Goal: Task Accomplishment & Management: Manage account settings

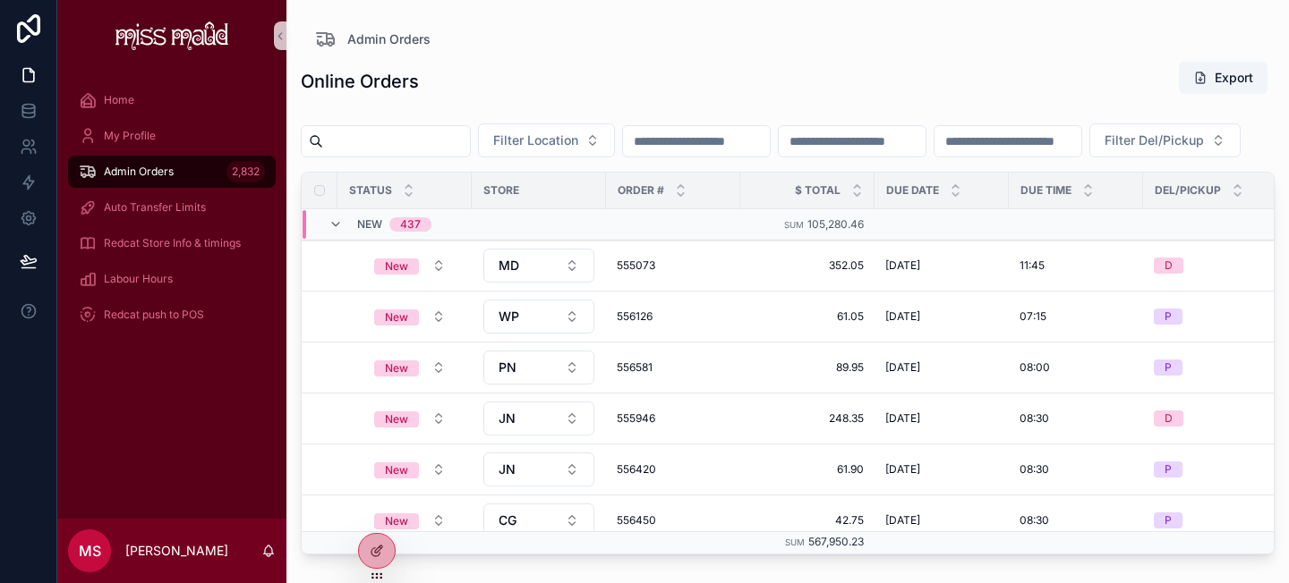
click at [657, 144] on input "scrollable content" at bounding box center [696, 141] width 147 height 25
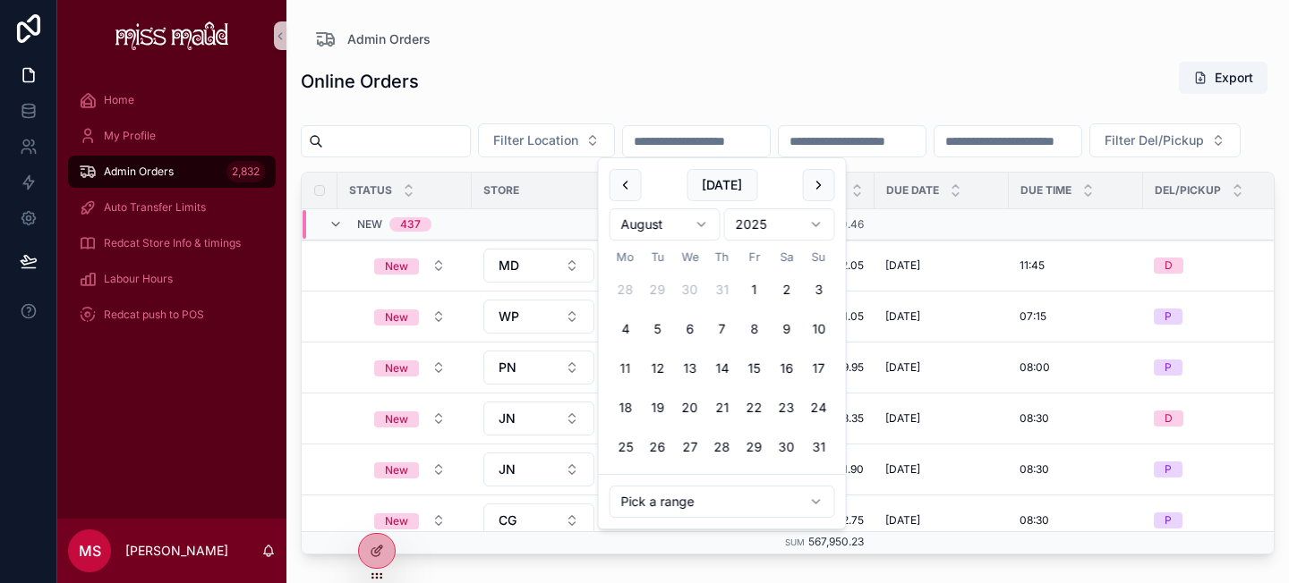
click at [619, 365] on button "11" at bounding box center [625, 369] width 32 height 32
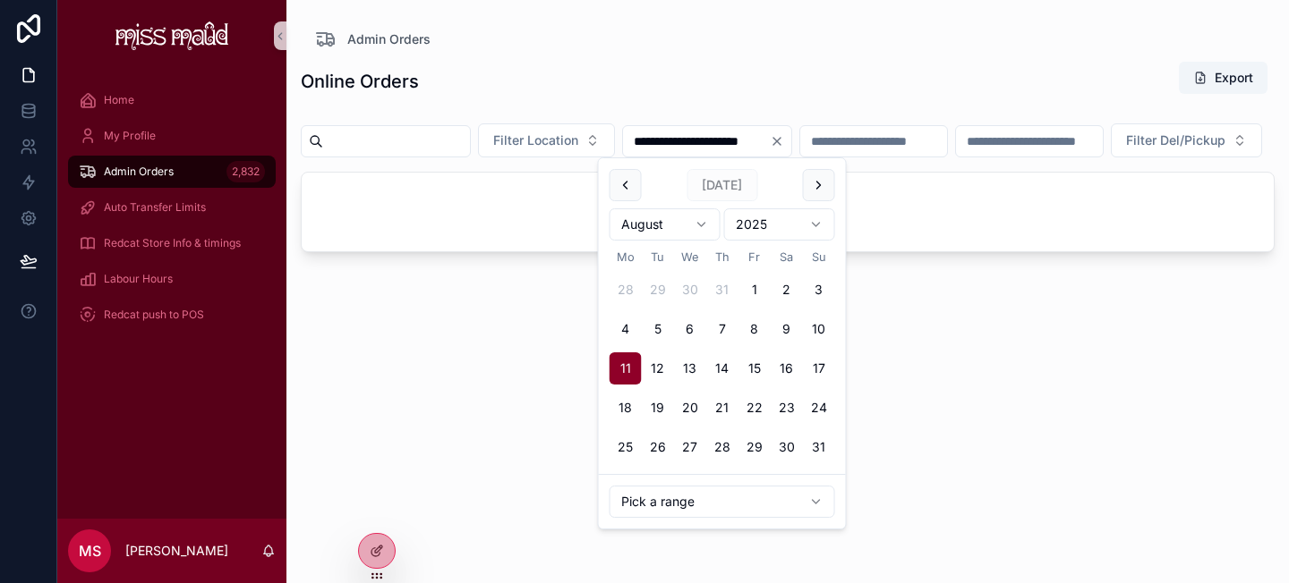
click at [663, 55] on div "**********" at bounding box center [788, 306] width 974 height 512
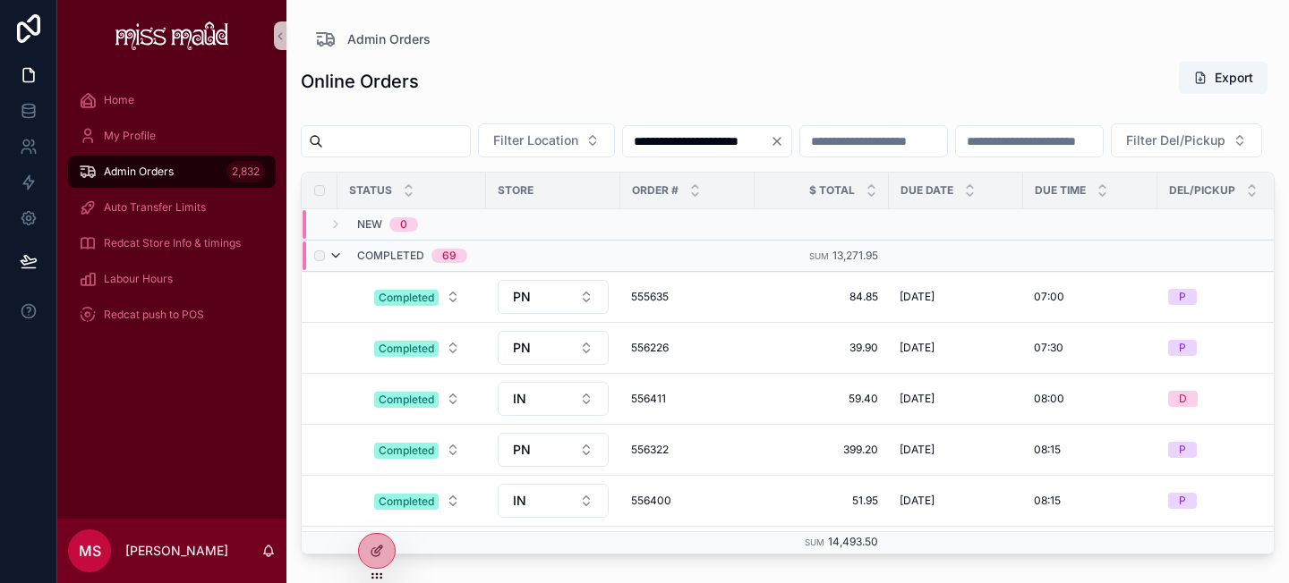
click at [334, 263] on icon "scrollable content" at bounding box center [335, 256] width 14 height 14
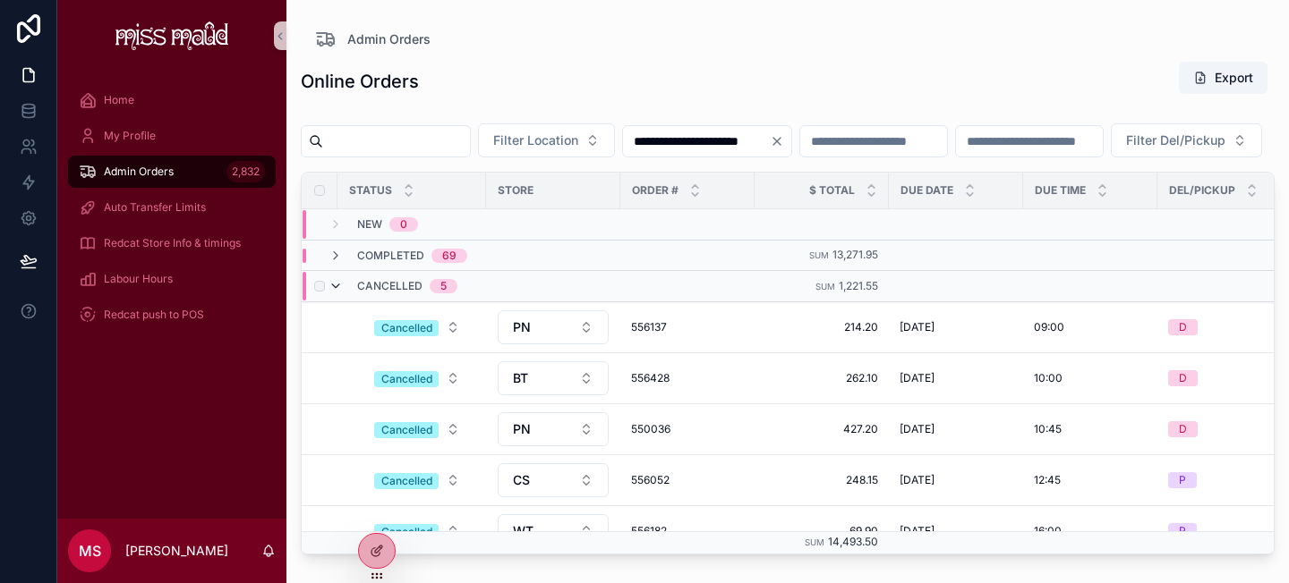
click at [333, 293] on icon "scrollable content" at bounding box center [335, 286] width 14 height 14
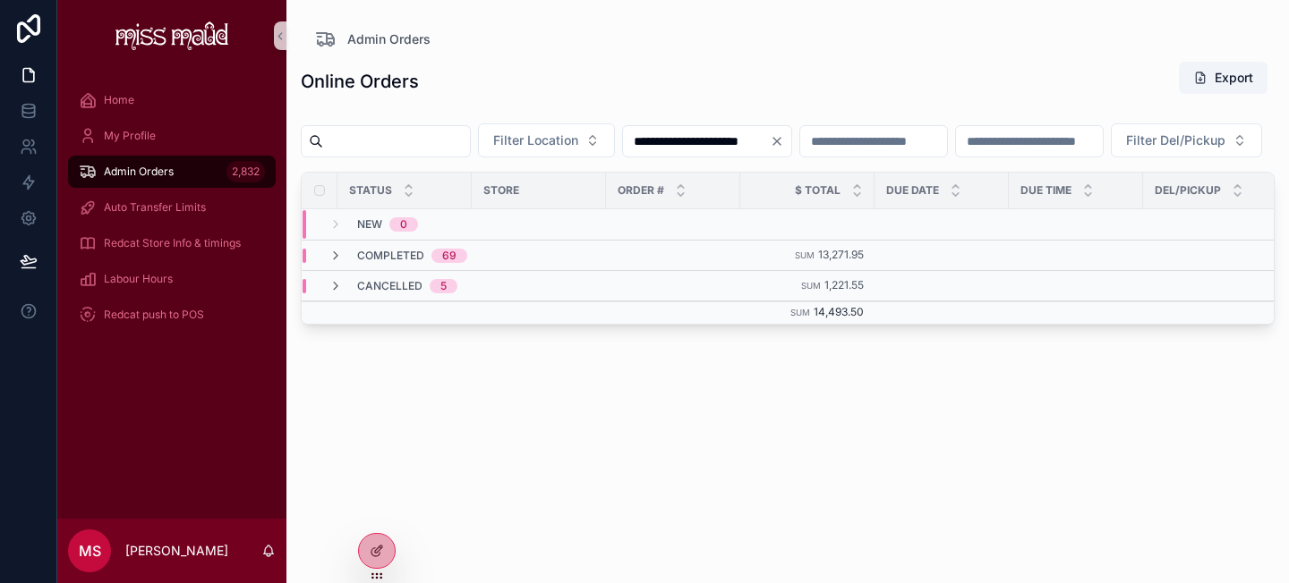
click at [696, 136] on input "**********" at bounding box center [696, 141] width 147 height 25
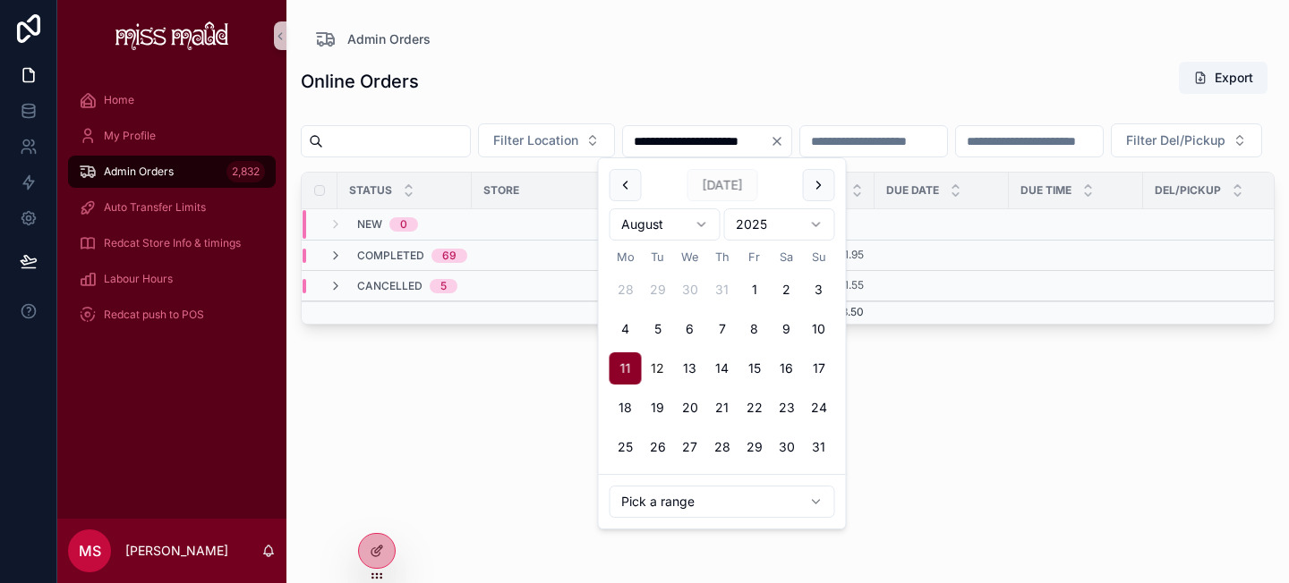
click at [659, 358] on button "12" at bounding box center [658, 369] width 32 height 32
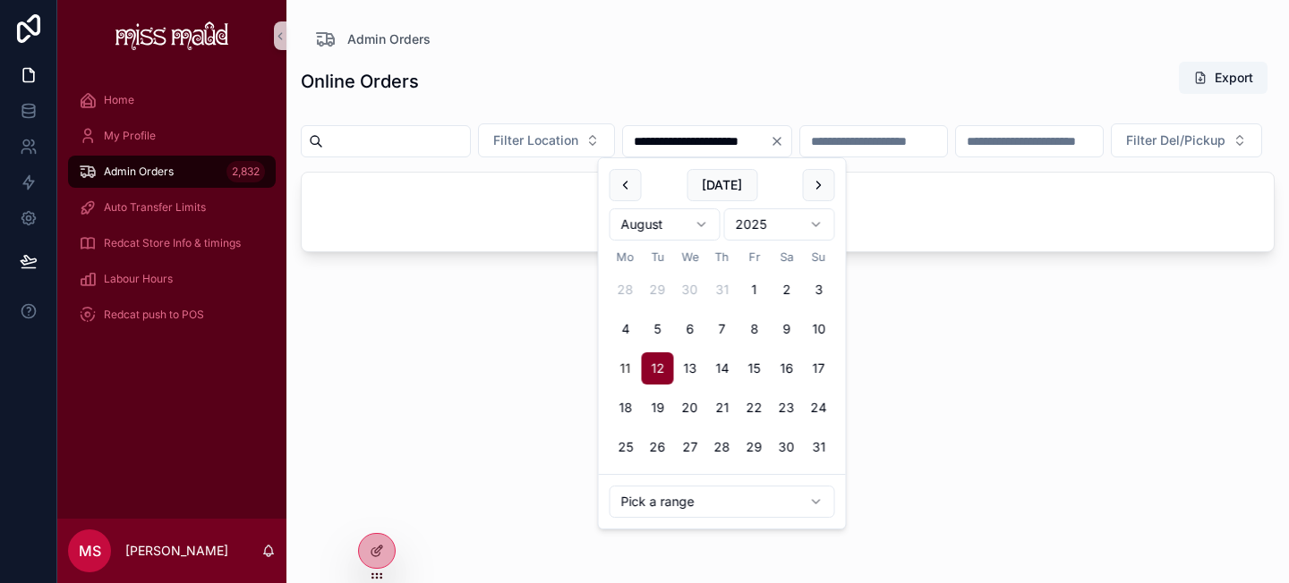
click at [705, 76] on div "Online Orders Export" at bounding box center [788, 81] width 974 height 41
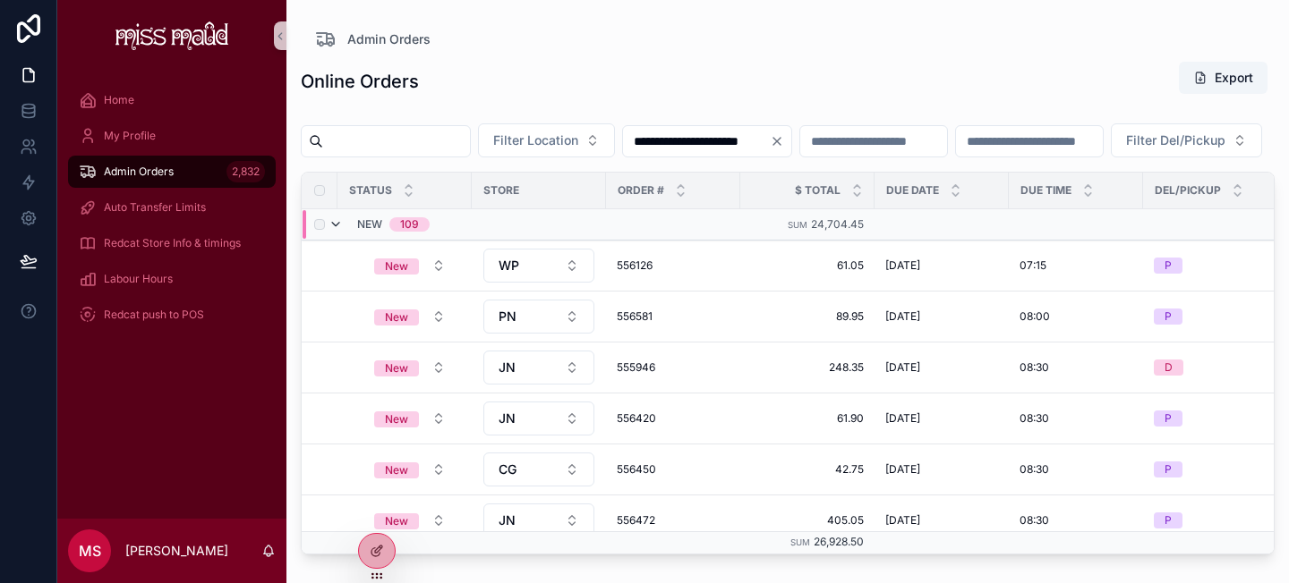
click at [336, 232] on icon "scrollable content" at bounding box center [335, 224] width 14 height 14
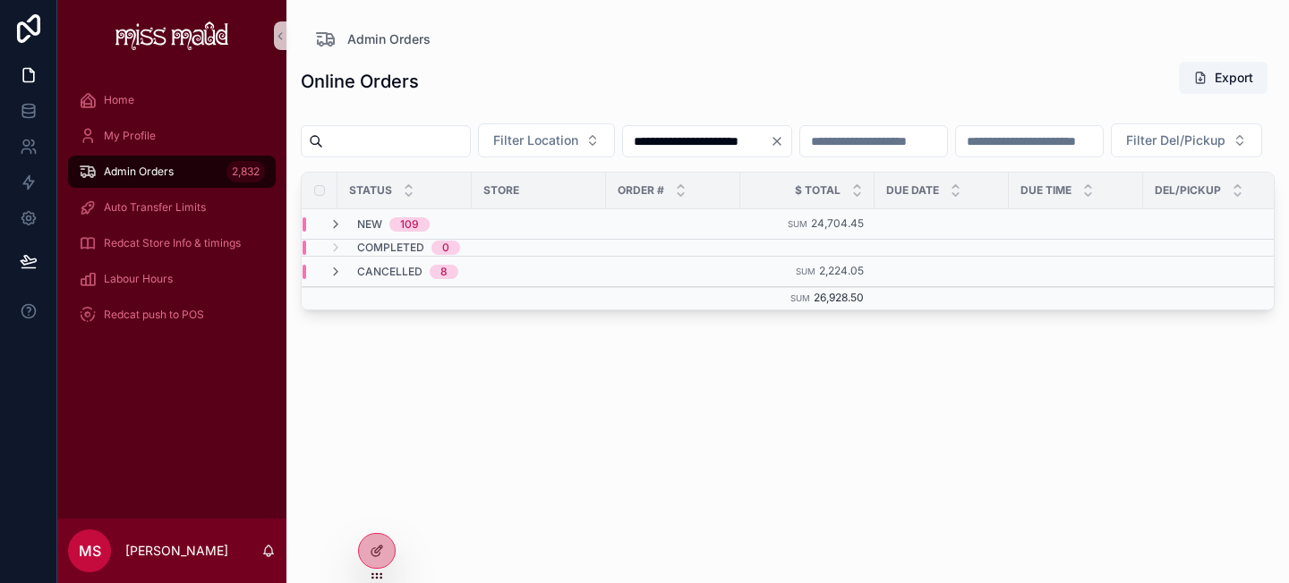
click at [684, 149] on input "**********" at bounding box center [696, 141] width 147 height 25
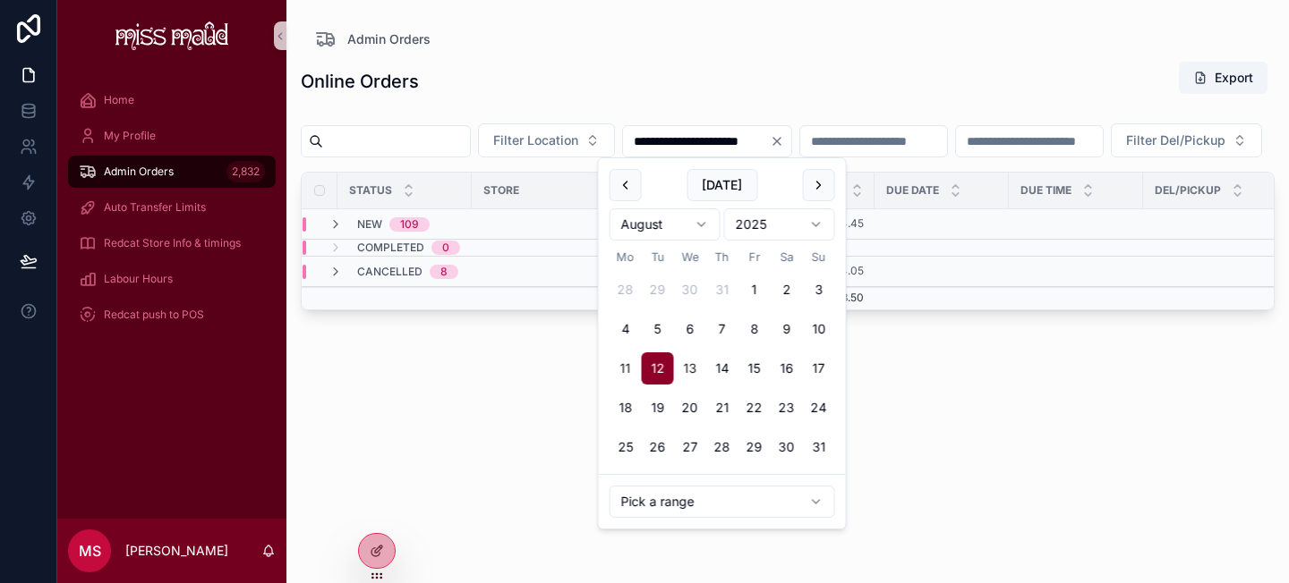
click at [692, 370] on button "13" at bounding box center [690, 369] width 32 height 32
click at [715, 366] on button "14" at bounding box center [722, 369] width 32 height 32
click at [489, 418] on div "**********" at bounding box center [788, 306] width 974 height 512
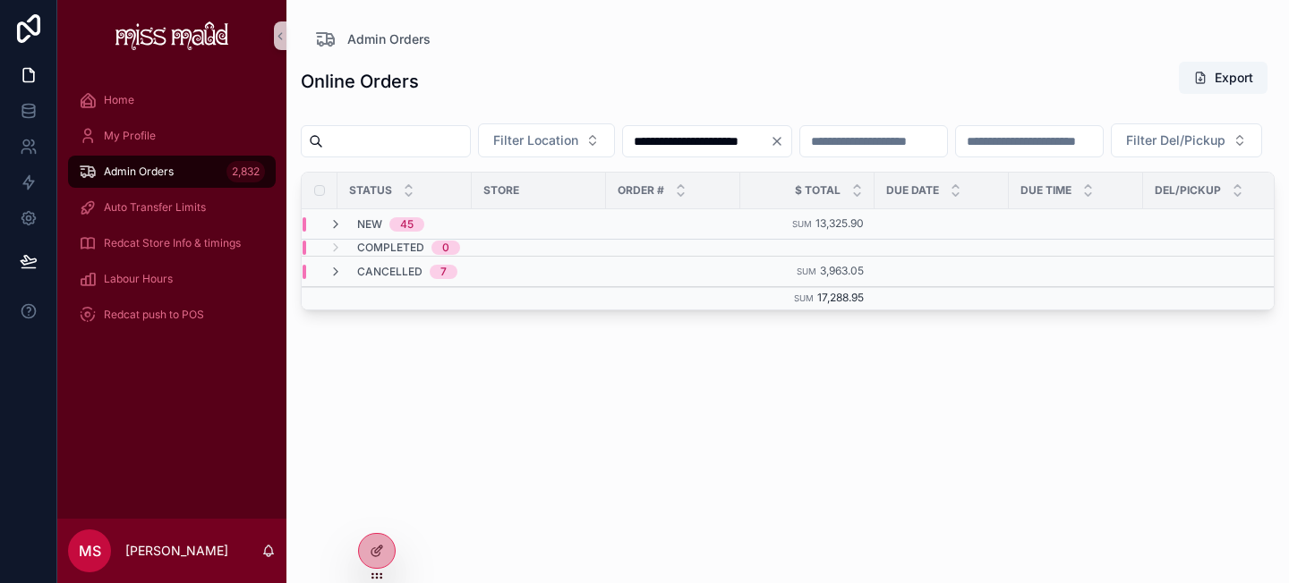
click at [684, 144] on input "**********" at bounding box center [696, 141] width 147 height 25
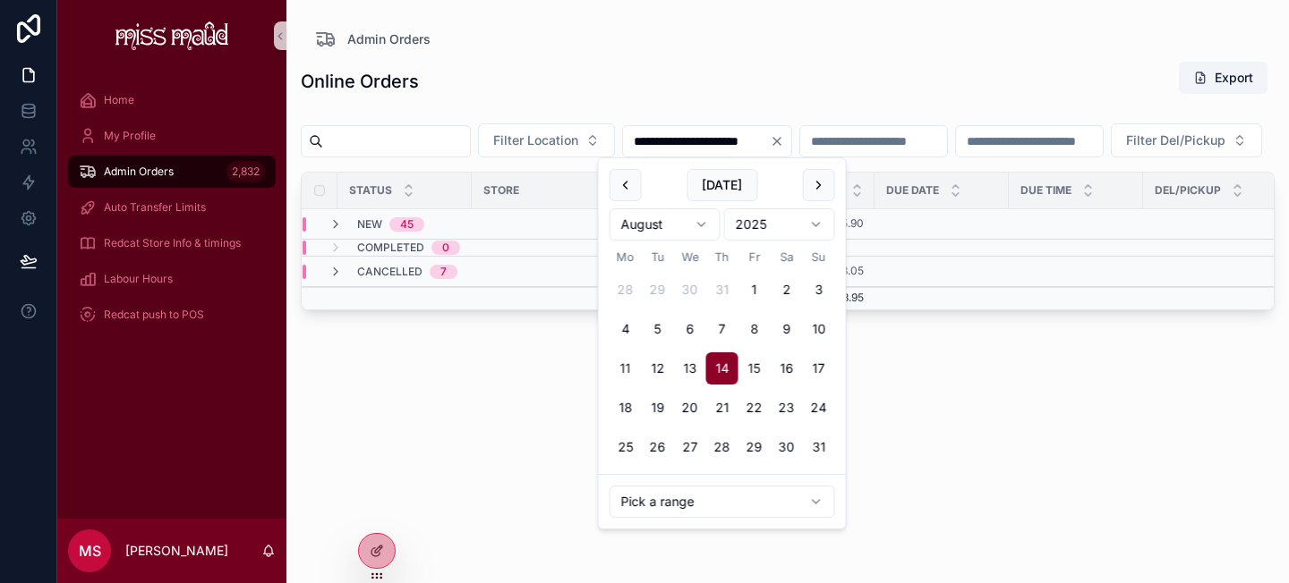
click at [756, 364] on button "15" at bounding box center [754, 369] width 32 height 32
click at [756, 363] on button "15" at bounding box center [754, 369] width 32 height 32
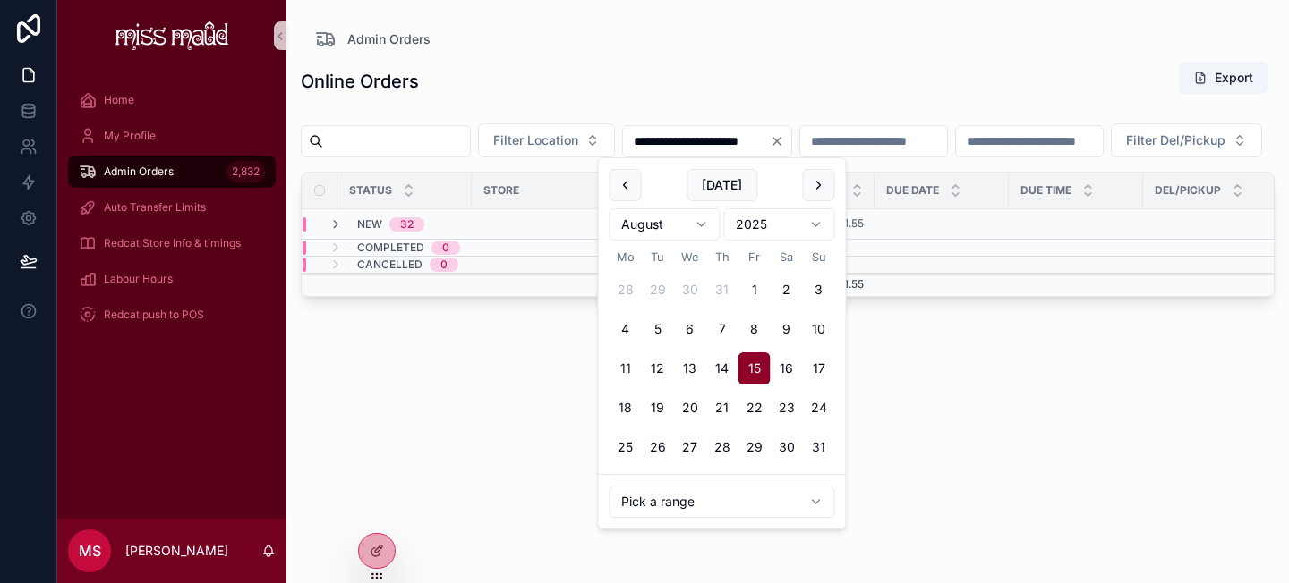
click at [629, 367] on button "11" at bounding box center [625, 369] width 32 height 32
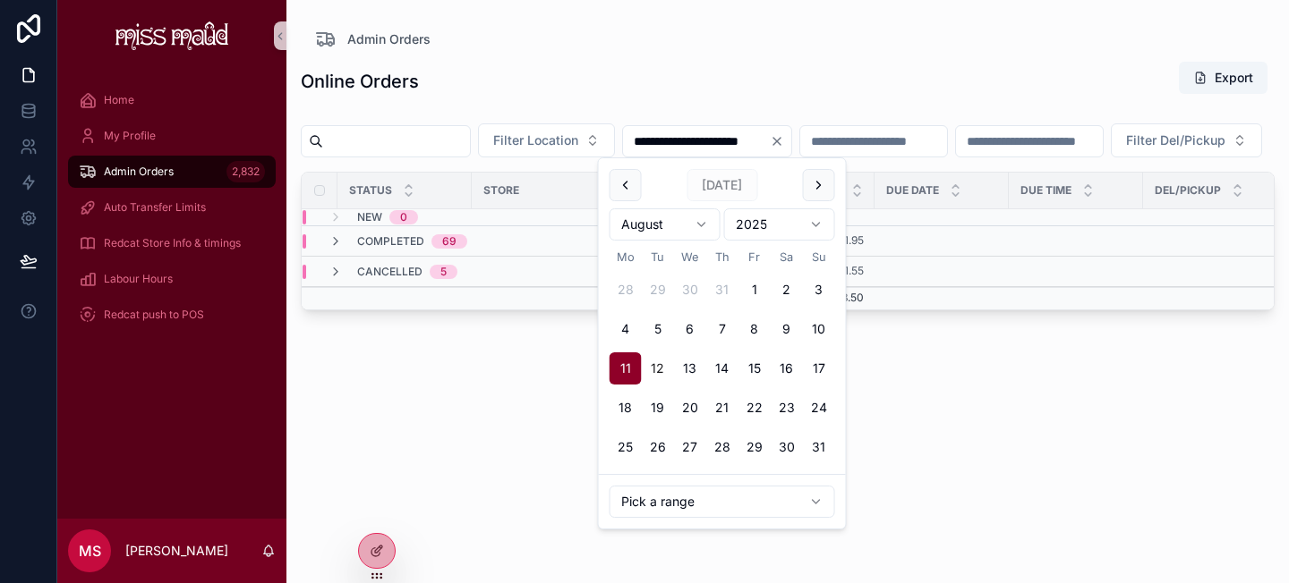
click at [650, 372] on button "12" at bounding box center [658, 369] width 32 height 32
type input "**********"
click at [514, 400] on div "**********" at bounding box center [788, 306] width 974 height 512
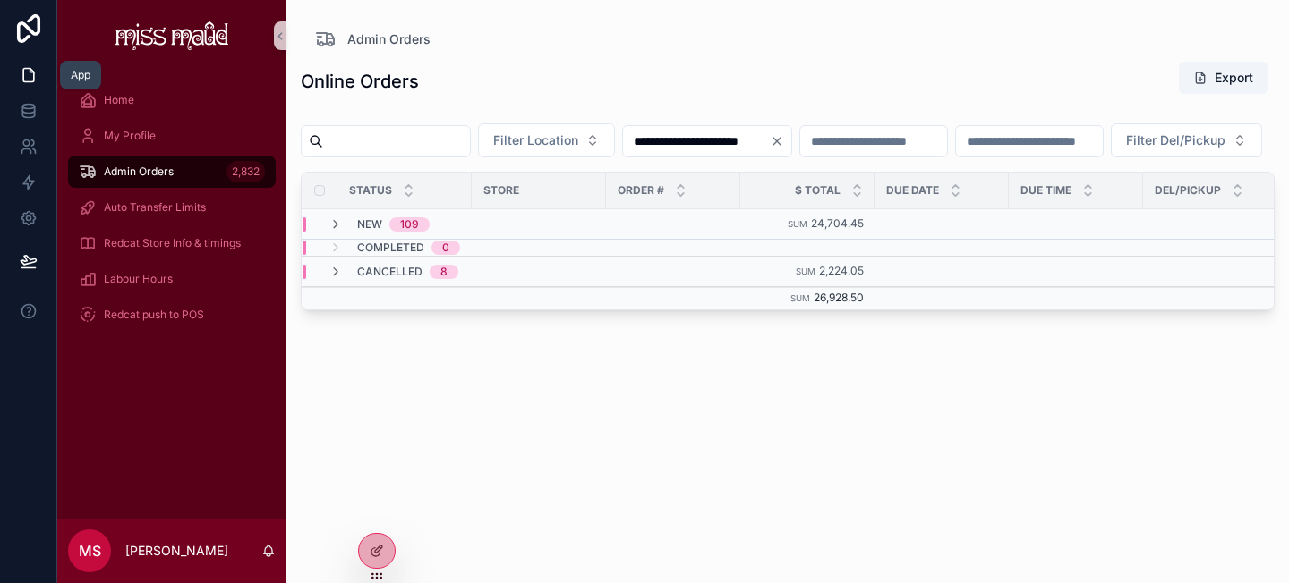
click at [28, 64] on link at bounding box center [28, 75] width 56 height 36
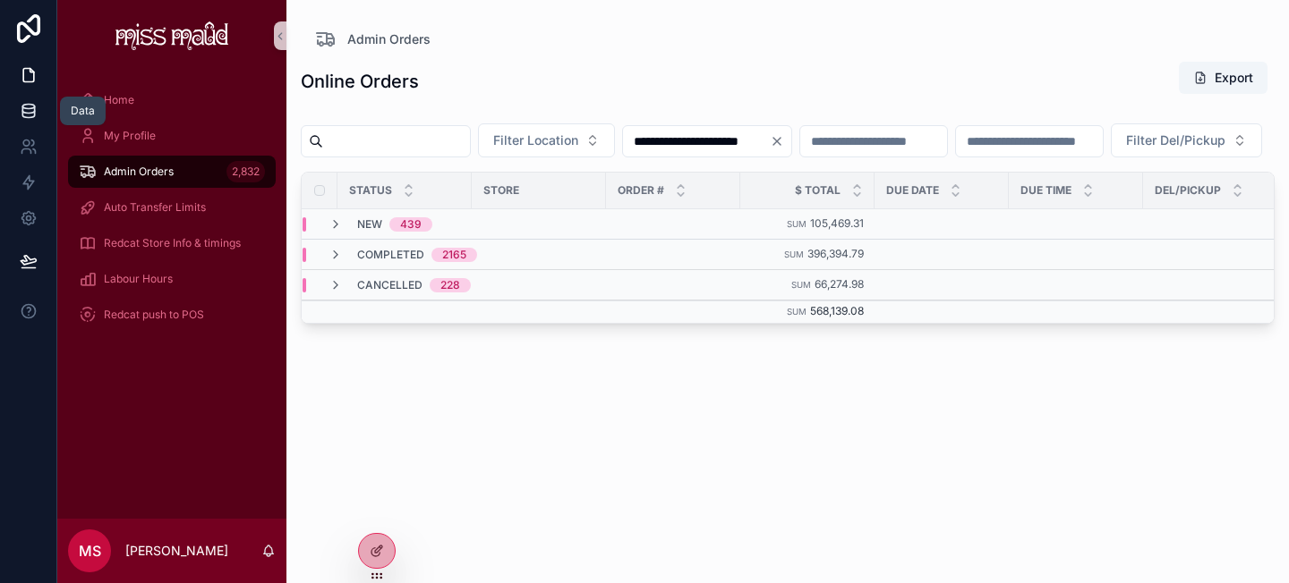
click at [26, 115] on icon at bounding box center [29, 111] width 18 height 18
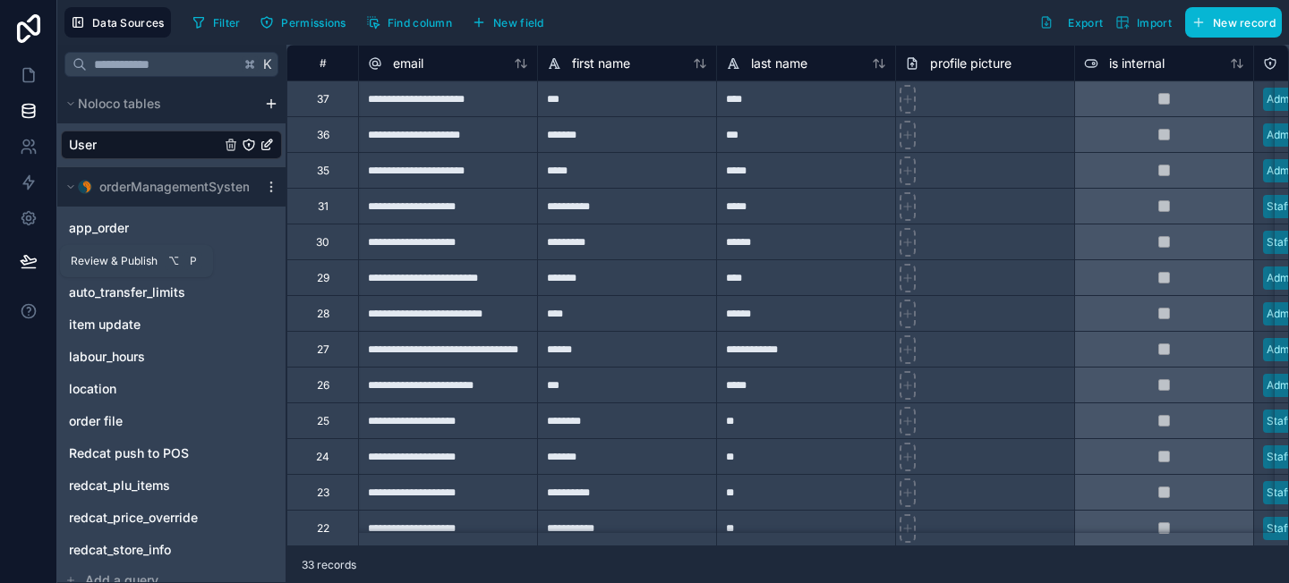
click at [27, 255] on icon at bounding box center [29, 261] width 18 height 18
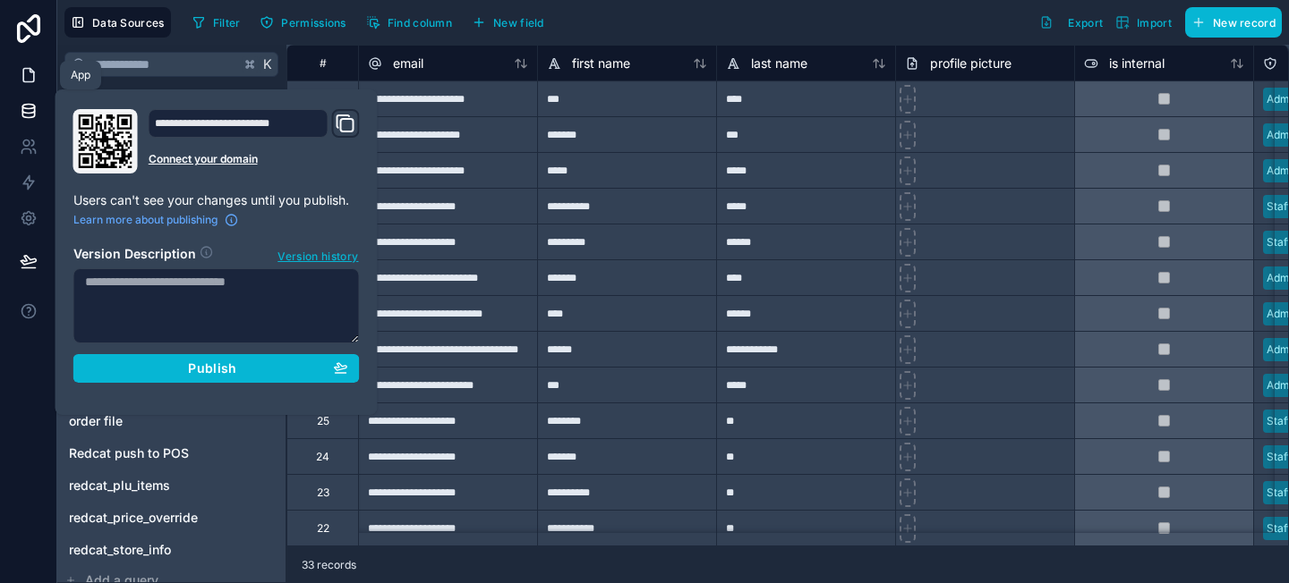
click at [25, 73] on icon at bounding box center [29, 75] width 18 height 18
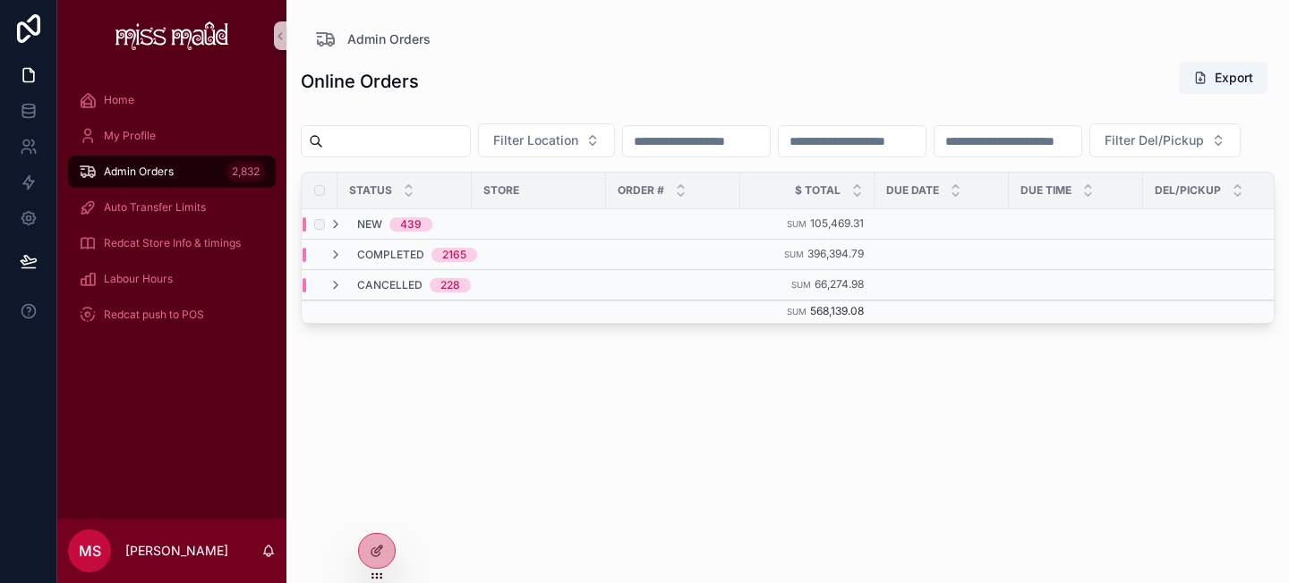
click at [510, 232] on div "New 439" at bounding box center [520, 224] width 437 height 14
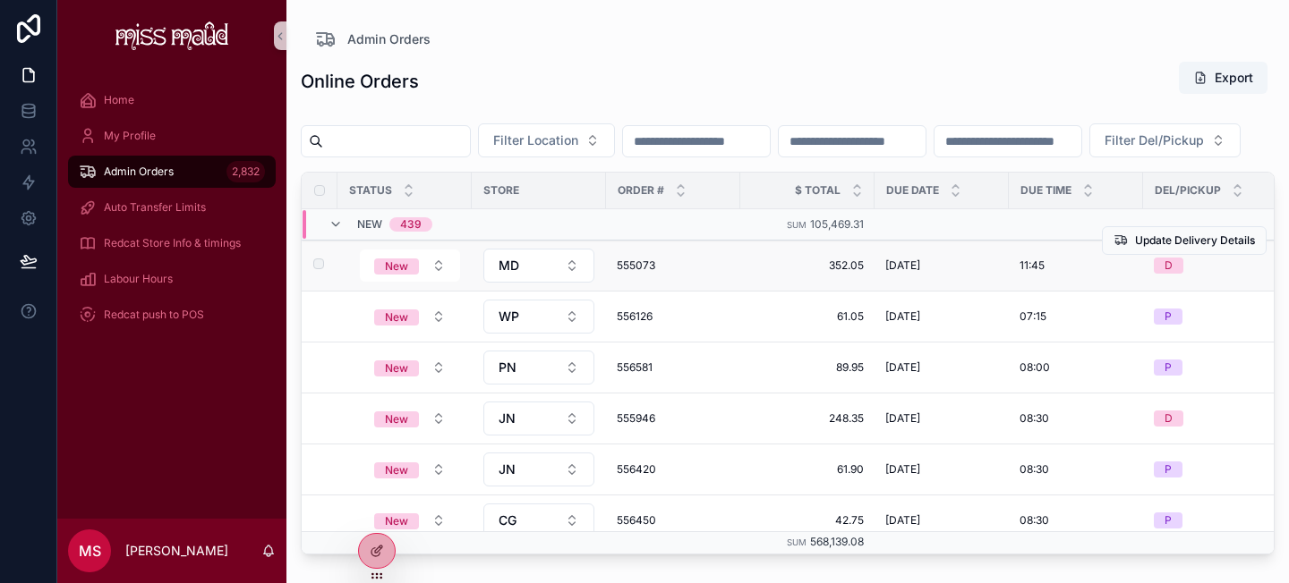
click at [650, 273] on span "555073" at bounding box center [673, 266] width 113 height 14
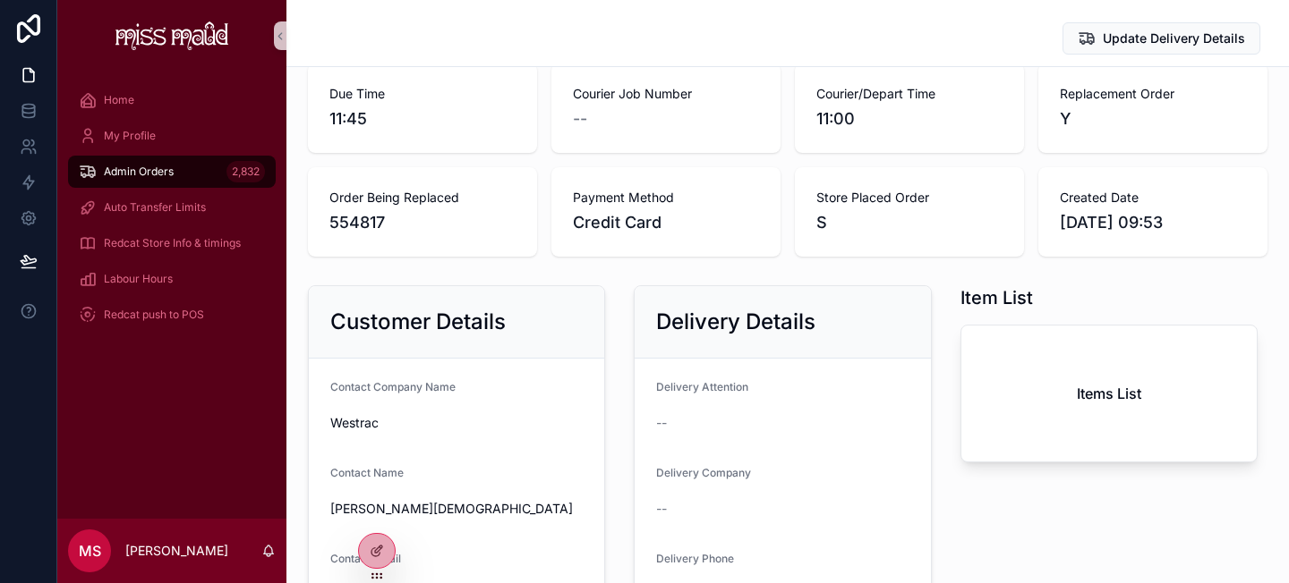
scroll to position [271, 0]
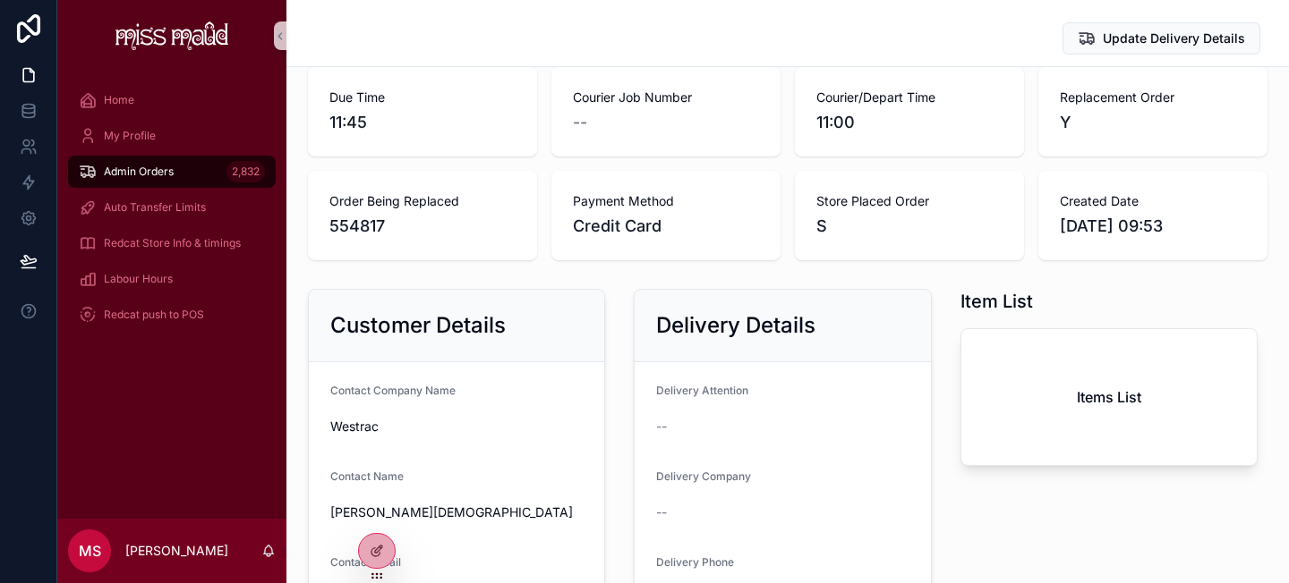
click at [191, 166] on div "Admin Orders 2,832" at bounding box center [172, 171] width 186 height 29
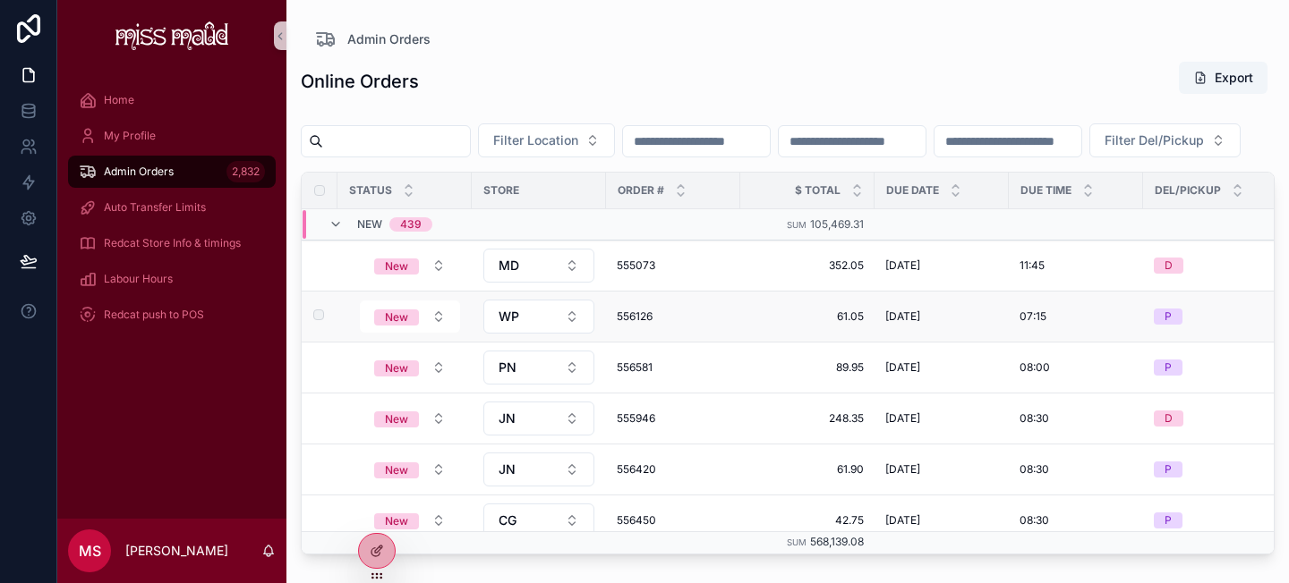
click at [631, 324] on span "556126" at bounding box center [673, 317] width 113 height 14
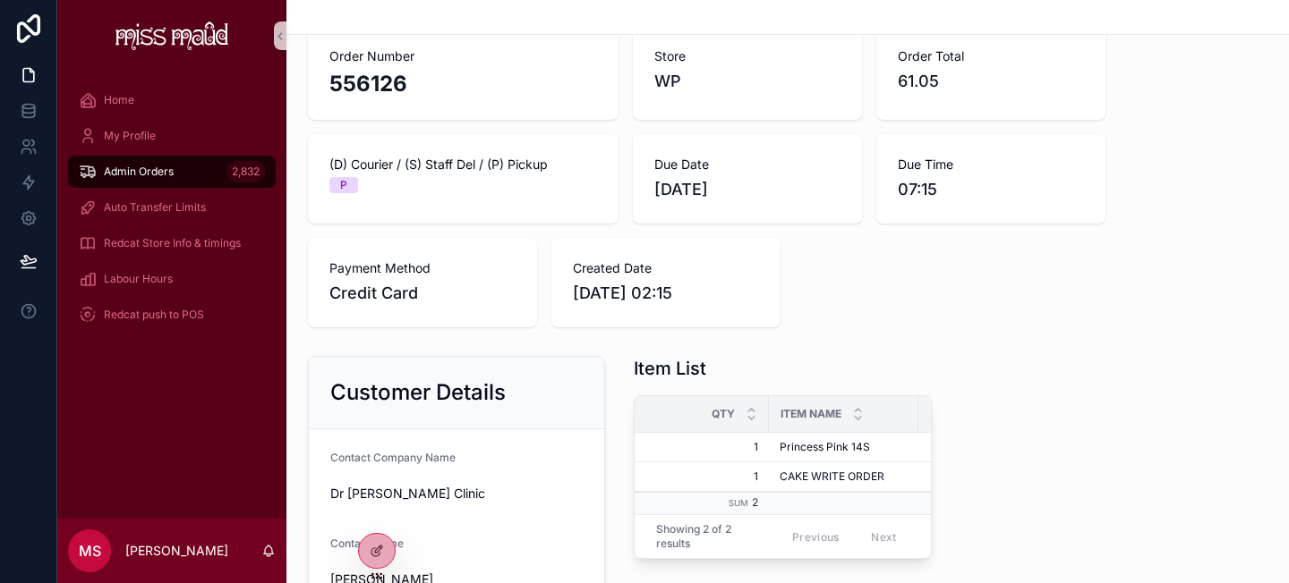
scroll to position [67, 0]
click at [179, 179] on div "Admin Orders 2,832" at bounding box center [172, 171] width 186 height 29
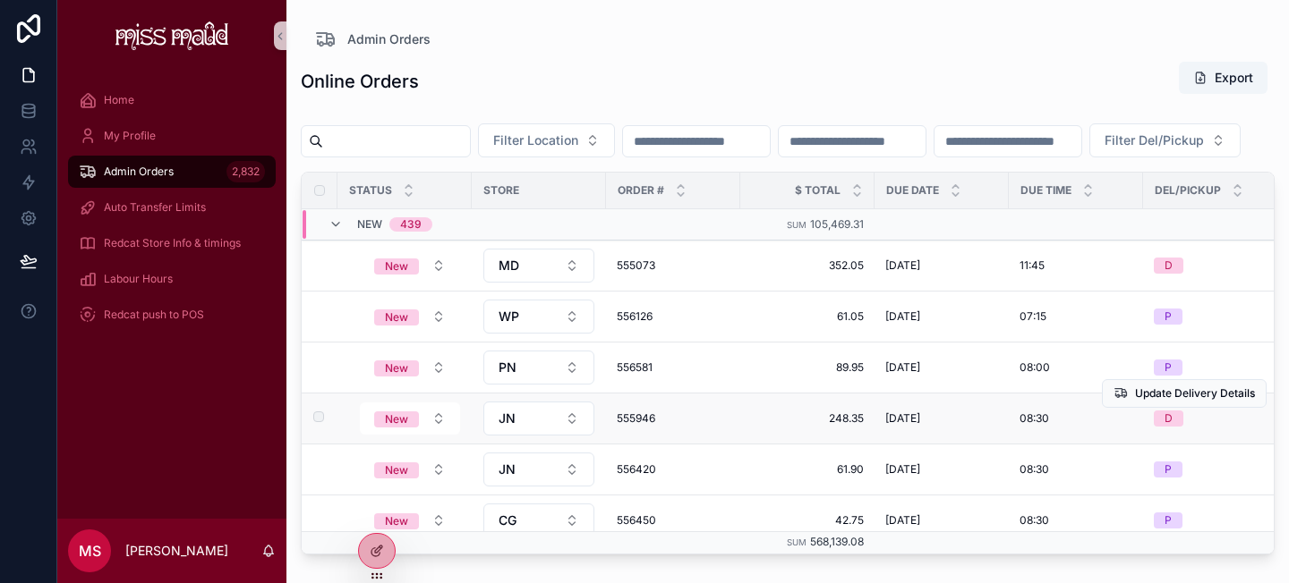
click at [657, 426] on span "555946" at bounding box center [673, 419] width 113 height 14
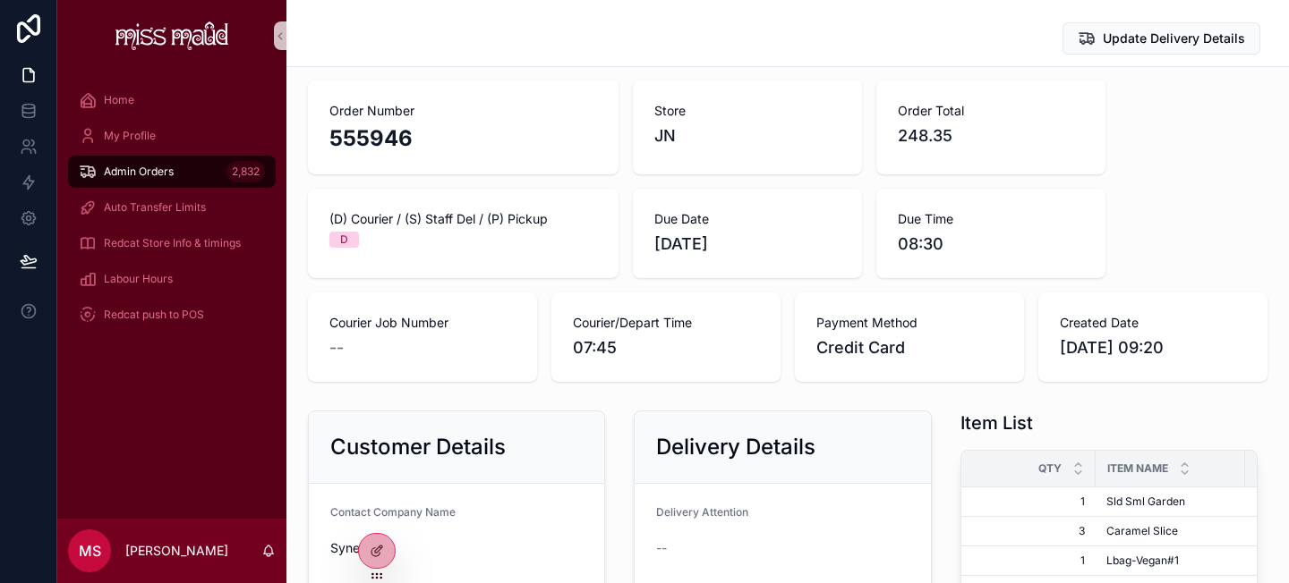
scroll to position [238, 0]
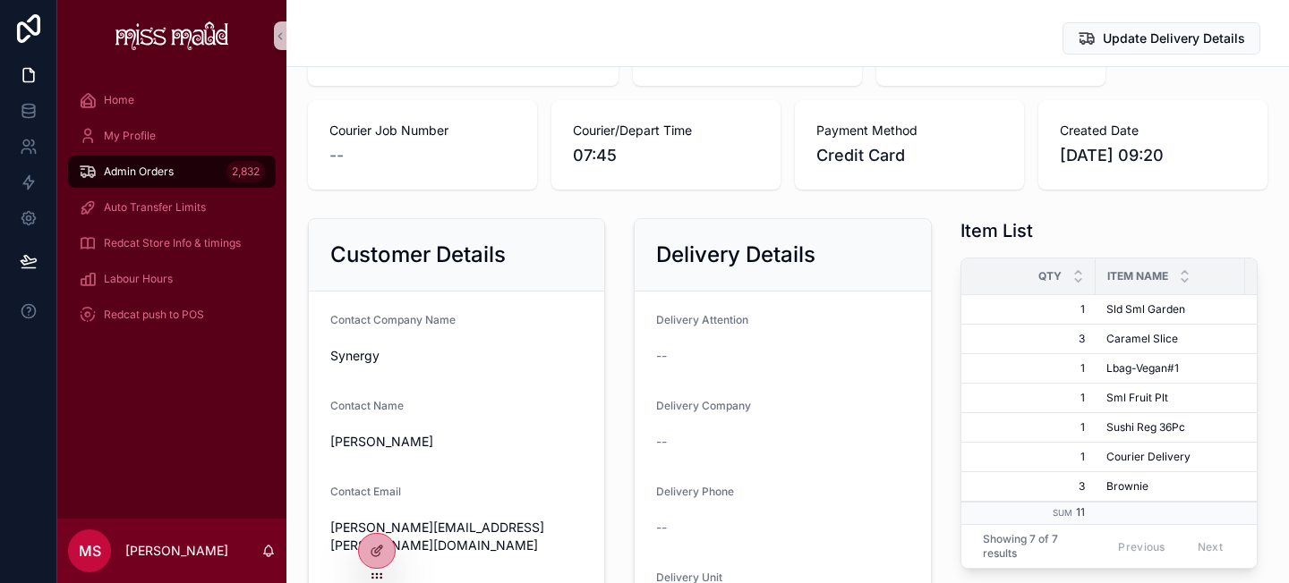
click at [166, 175] on span "Admin Orders" at bounding box center [139, 172] width 70 height 14
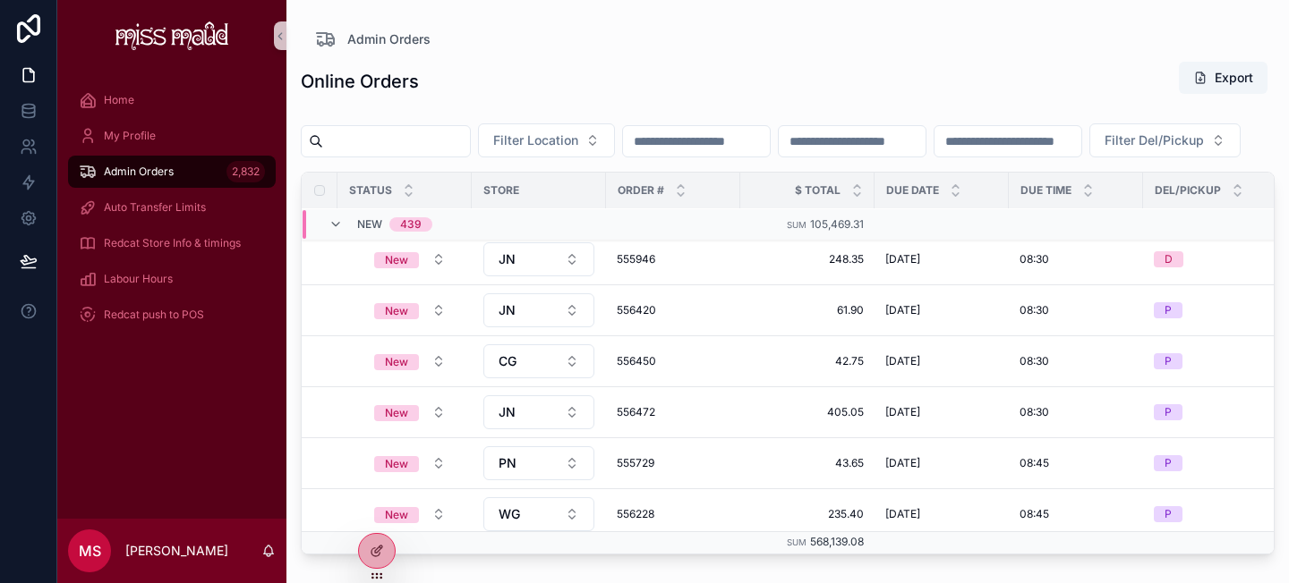
scroll to position [729, 0]
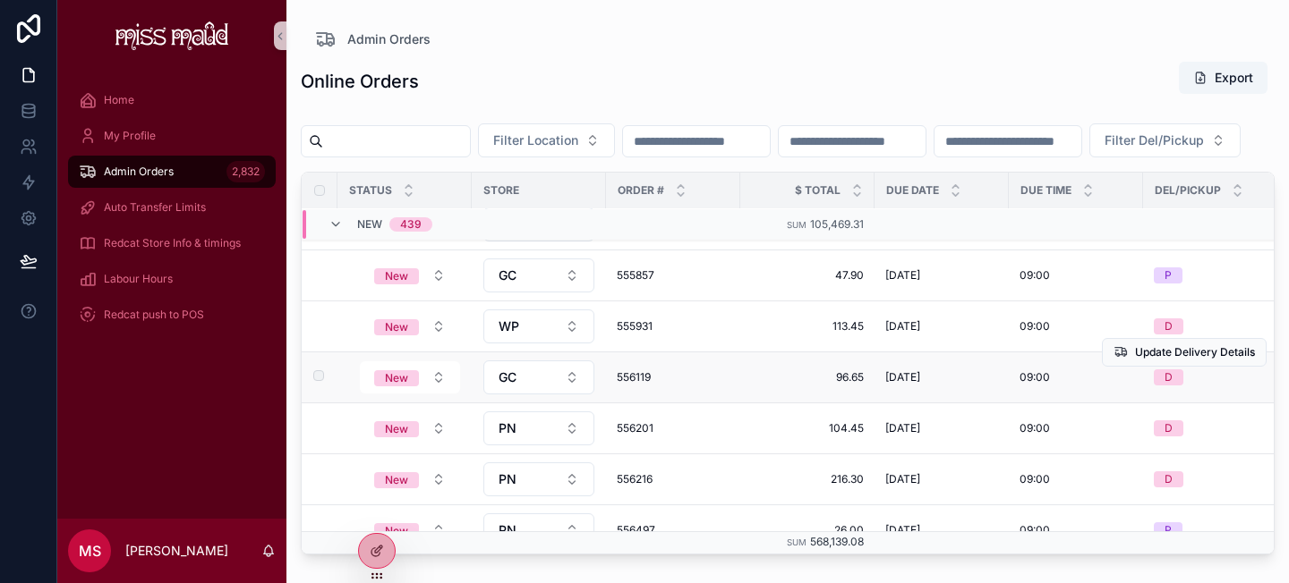
click at [644, 385] on span "556119" at bounding box center [673, 377] width 113 height 14
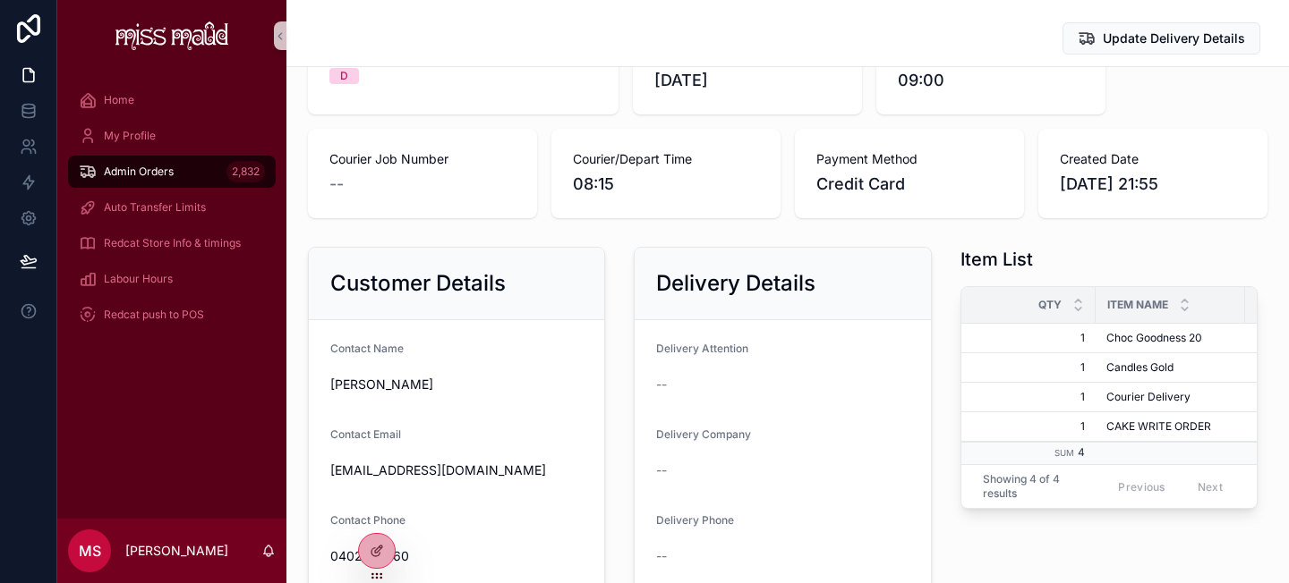
scroll to position [211, 0]
click at [165, 174] on span "Admin Orders" at bounding box center [139, 172] width 70 height 14
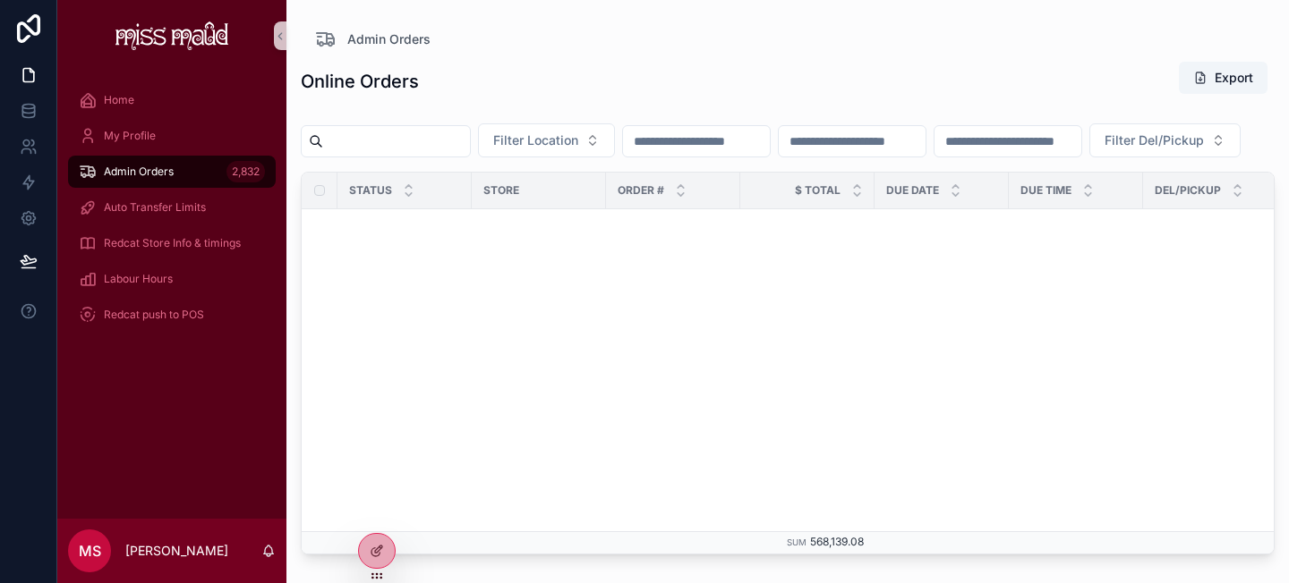
scroll to position [1611, 0]
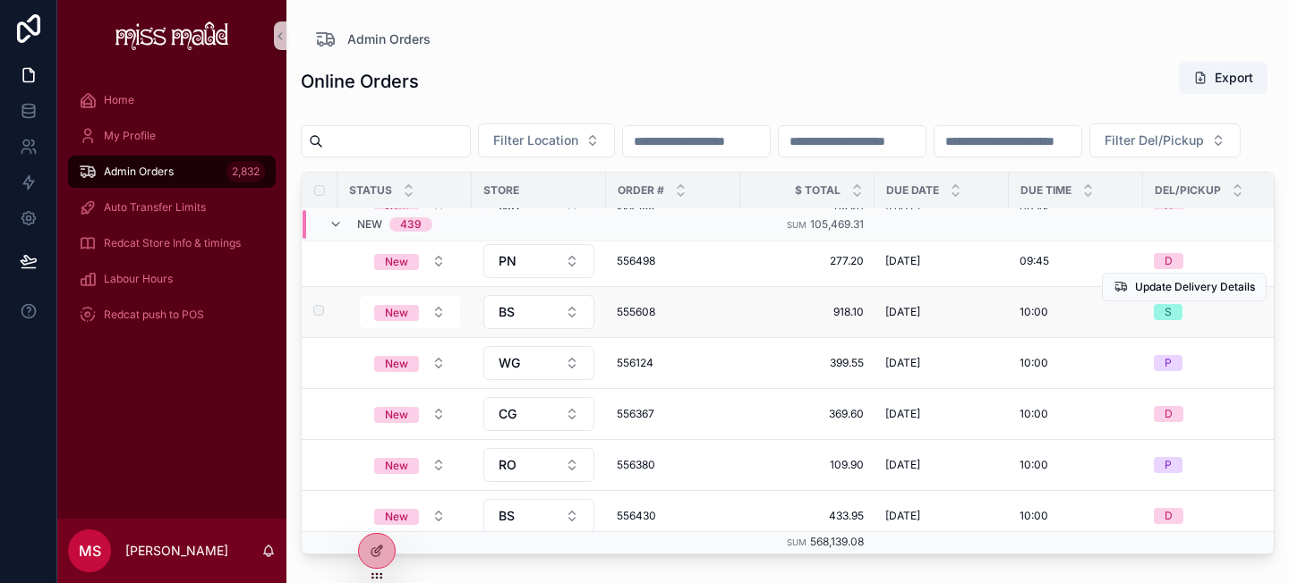
click at [632, 319] on span "555608" at bounding box center [673, 312] width 113 height 14
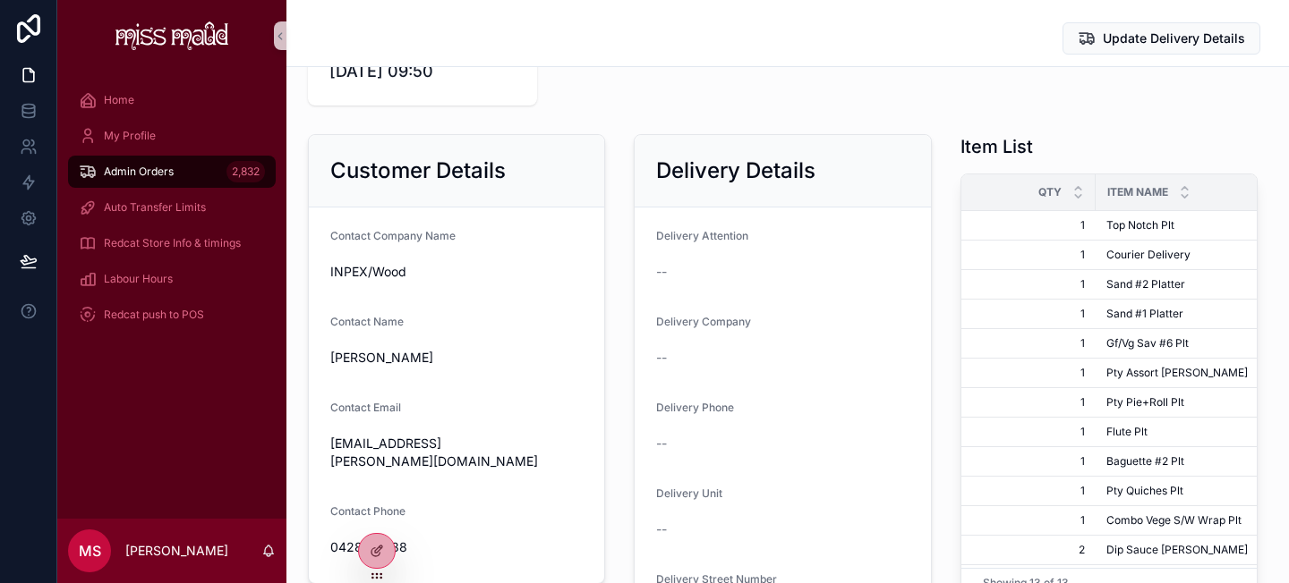
scroll to position [119, 0]
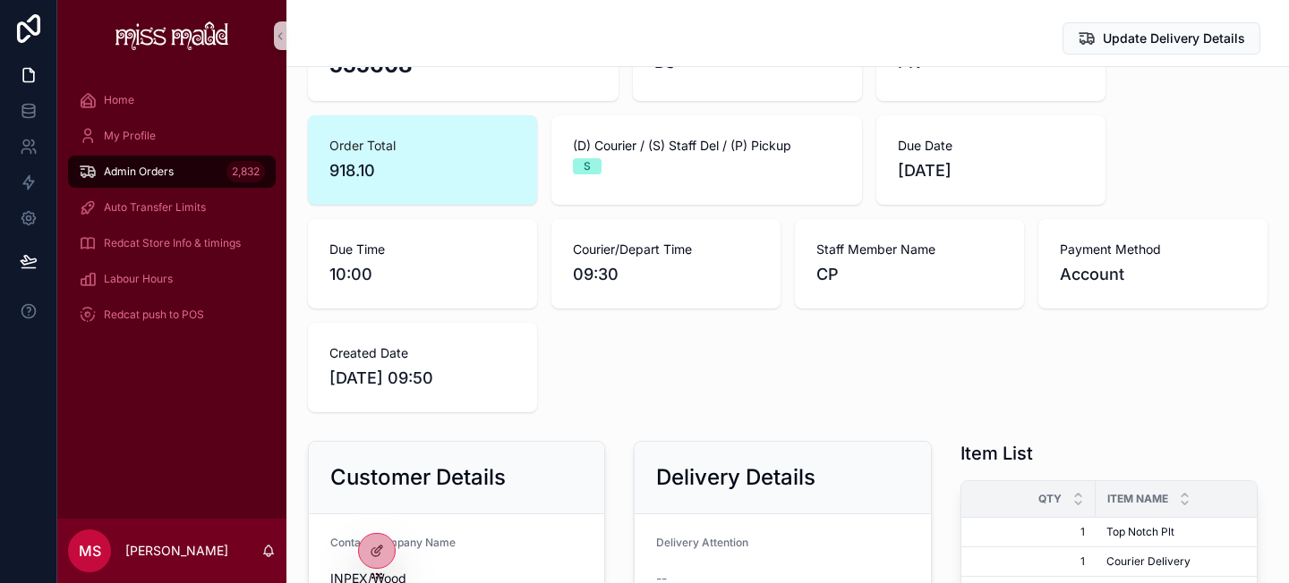
click at [171, 167] on span "Admin Orders" at bounding box center [139, 172] width 70 height 14
